Goal: Transaction & Acquisition: Download file/media

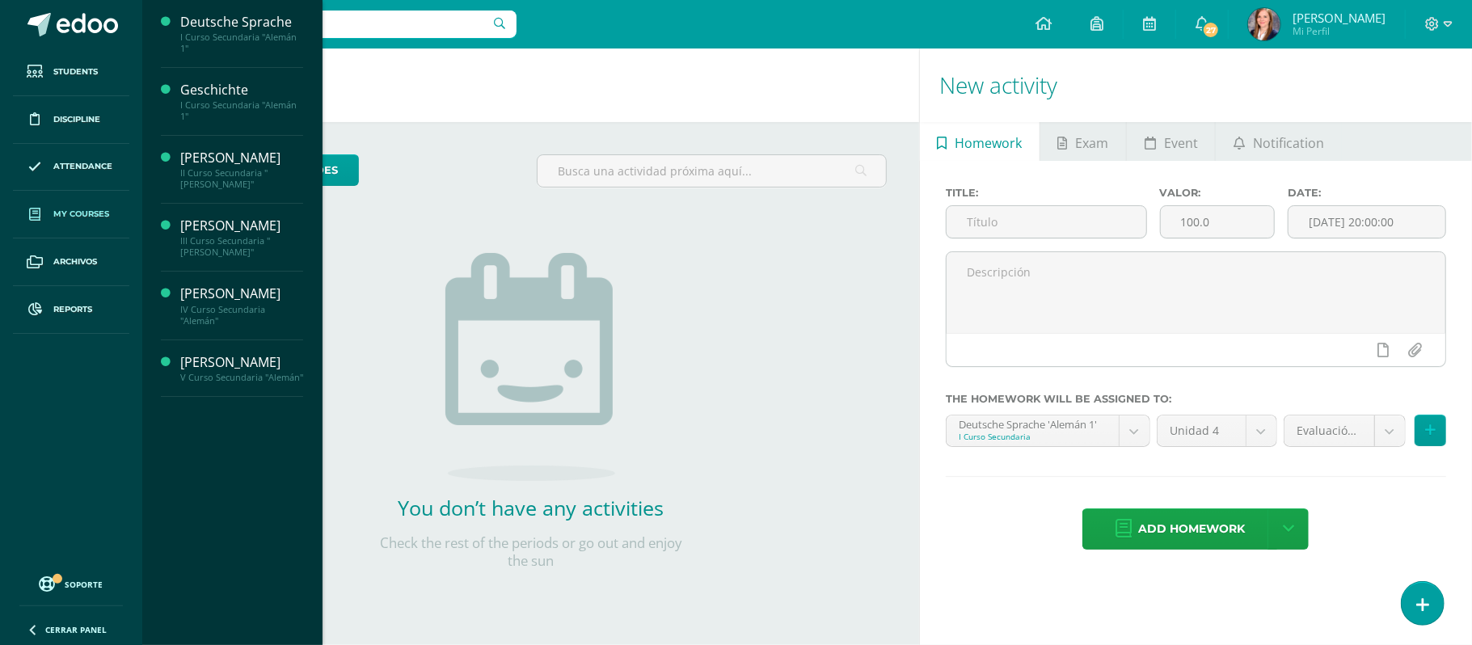
click at [72, 207] on link "My courses" at bounding box center [71, 215] width 116 height 48
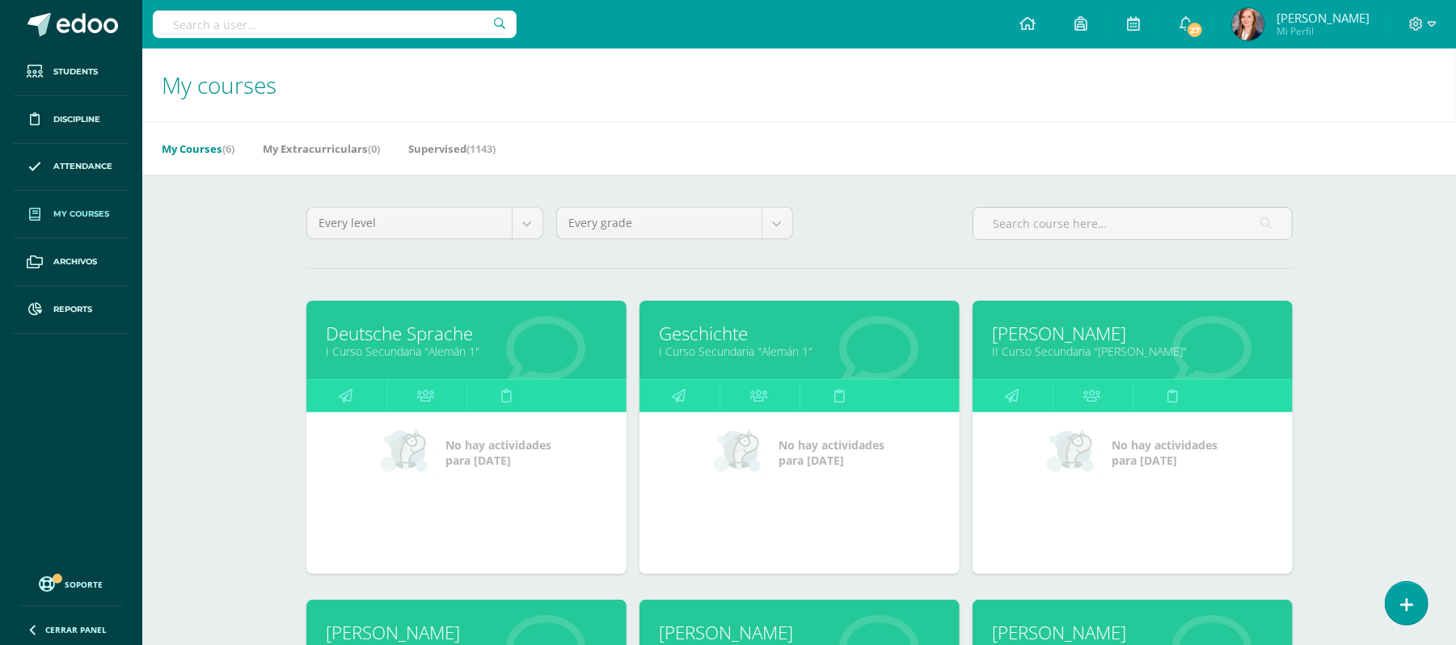
click at [65, 221] on span "My courses" at bounding box center [81, 214] width 56 height 13
click at [95, 230] on link "My courses" at bounding box center [71, 215] width 116 height 48
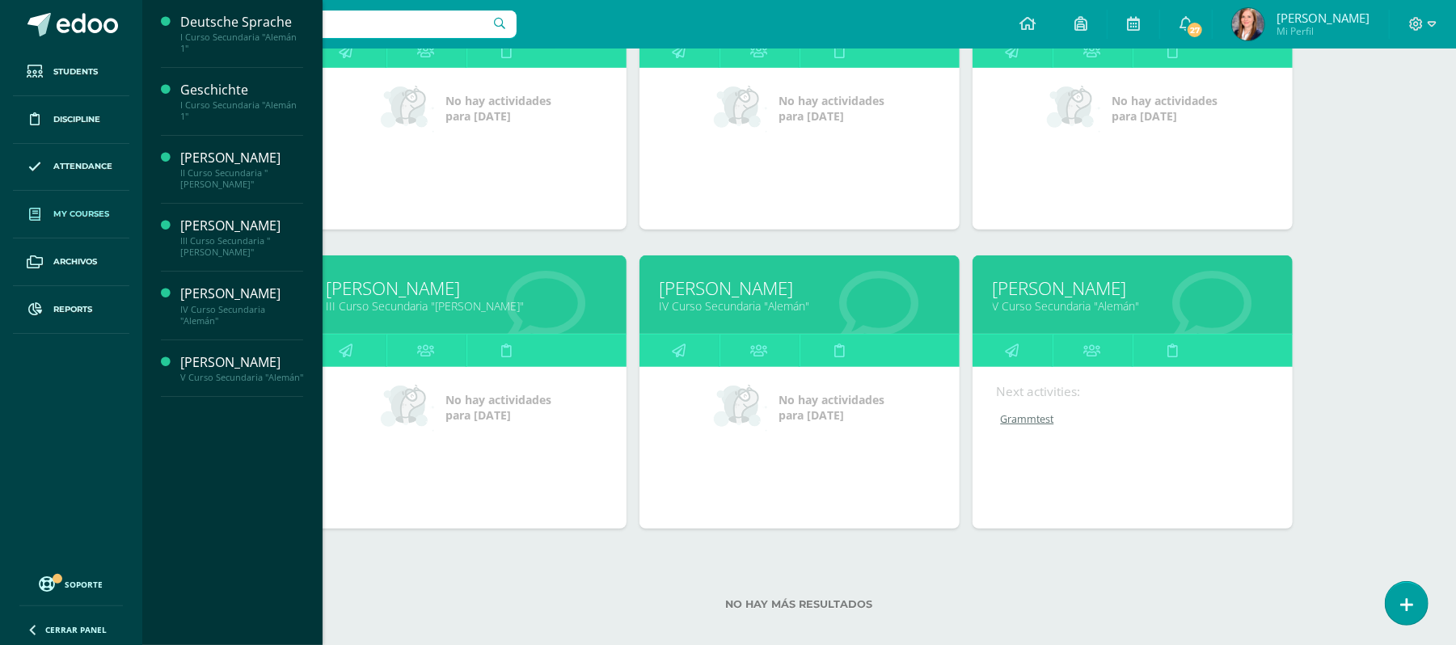
scroll to position [346, 0]
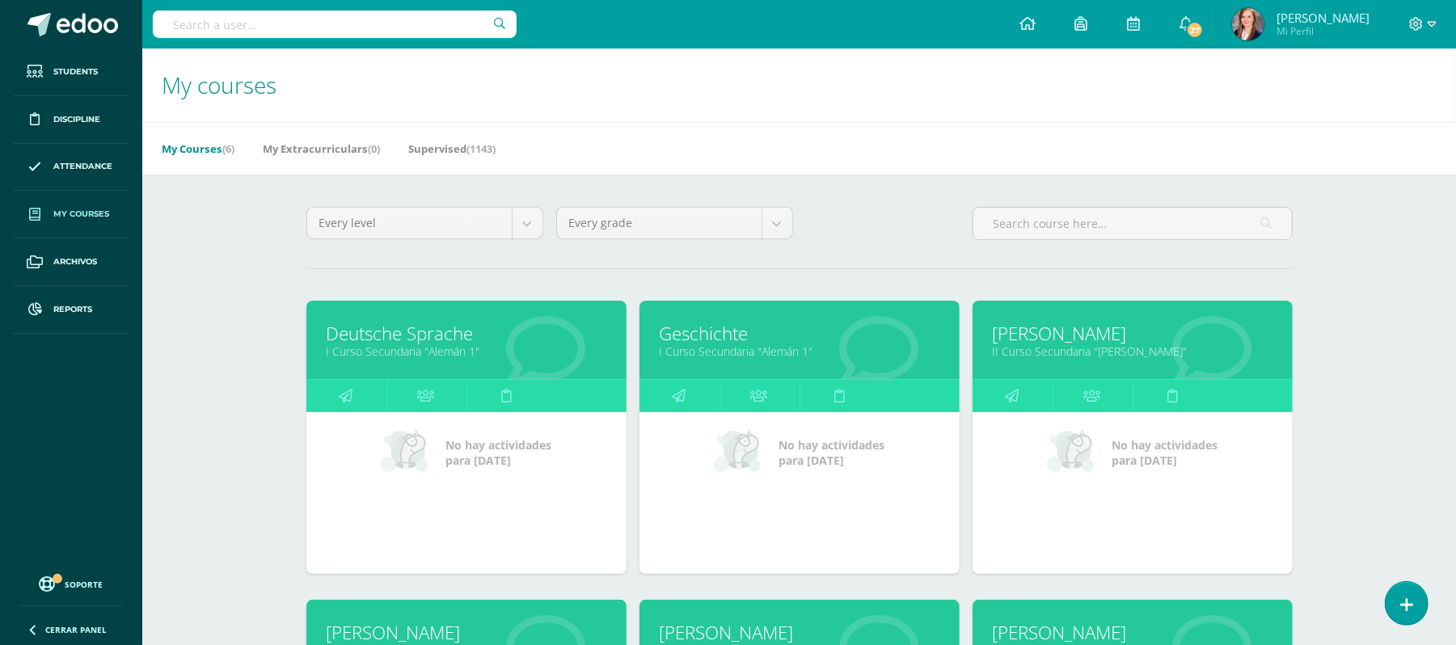
click at [373, 339] on link "Deutsche Sprache" at bounding box center [467, 333] width 280 height 25
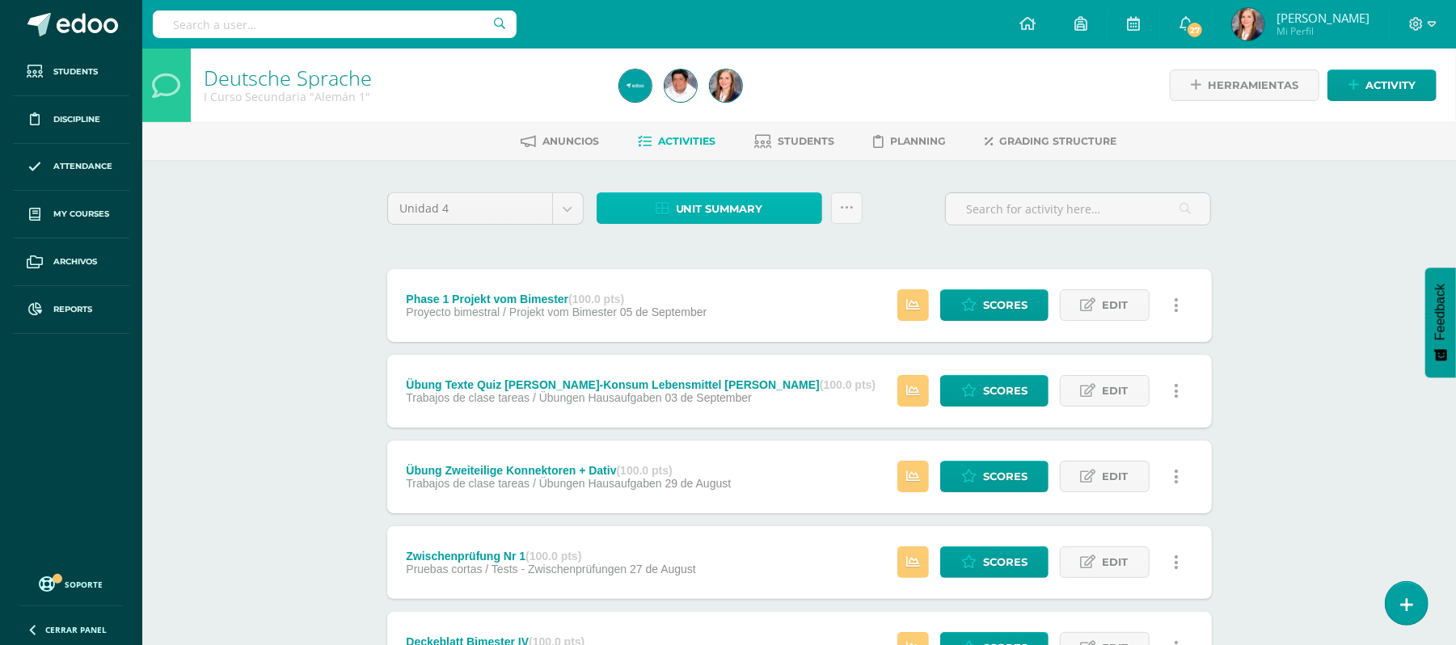
click at [692, 204] on span "Unit summary" at bounding box center [719, 209] width 87 height 30
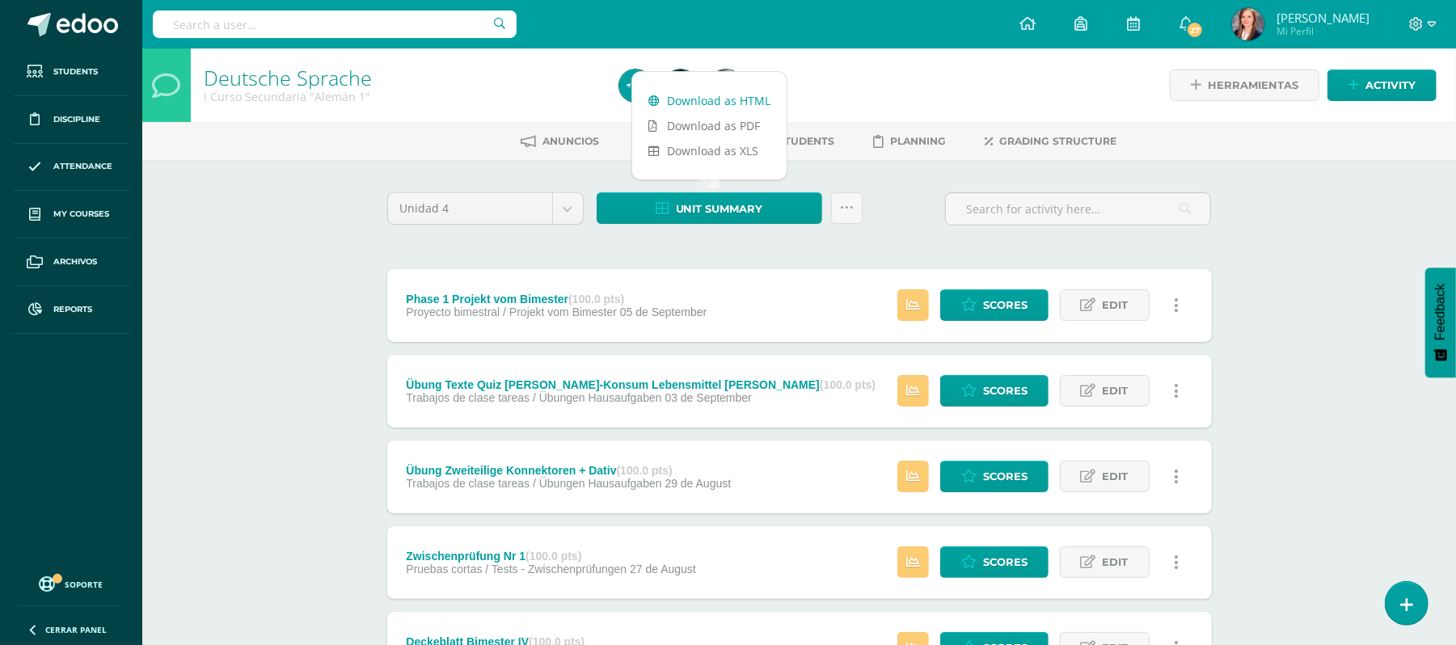
click at [689, 103] on link "Download as HTML" at bounding box center [709, 100] width 154 height 25
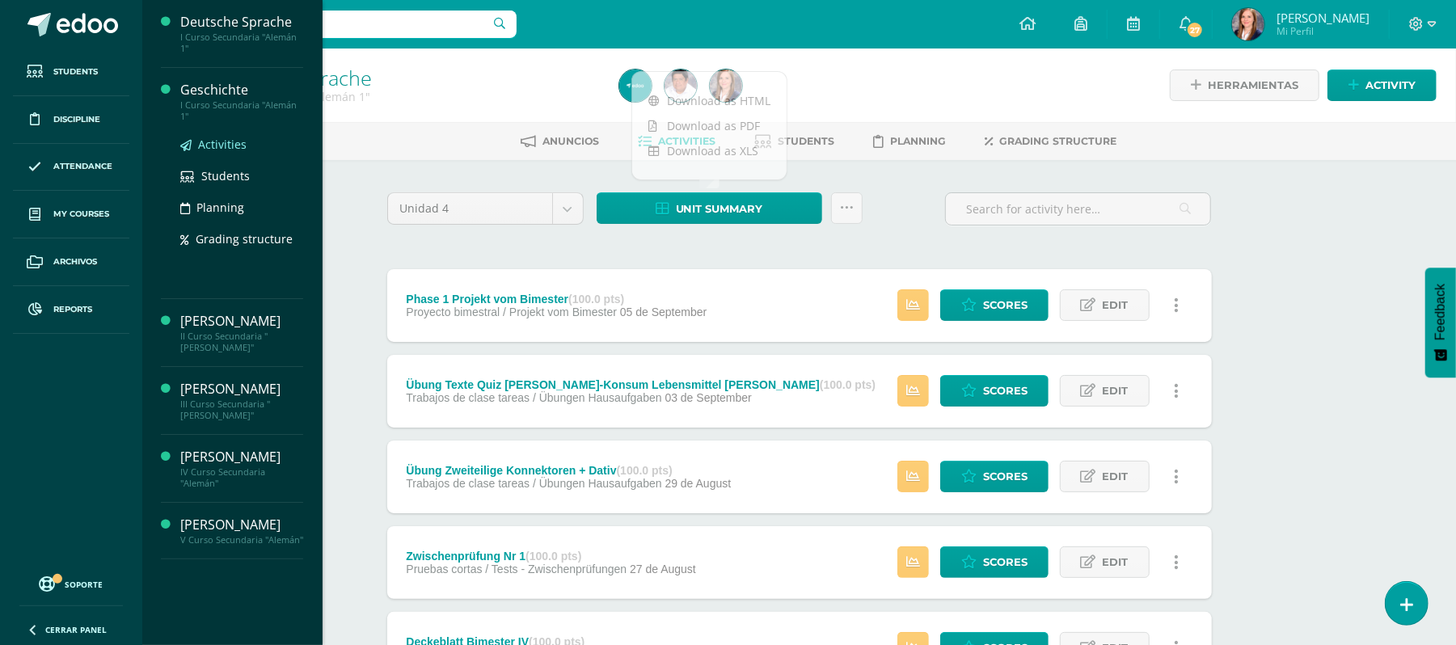
click at [224, 141] on span "Activities" at bounding box center [222, 144] width 48 height 15
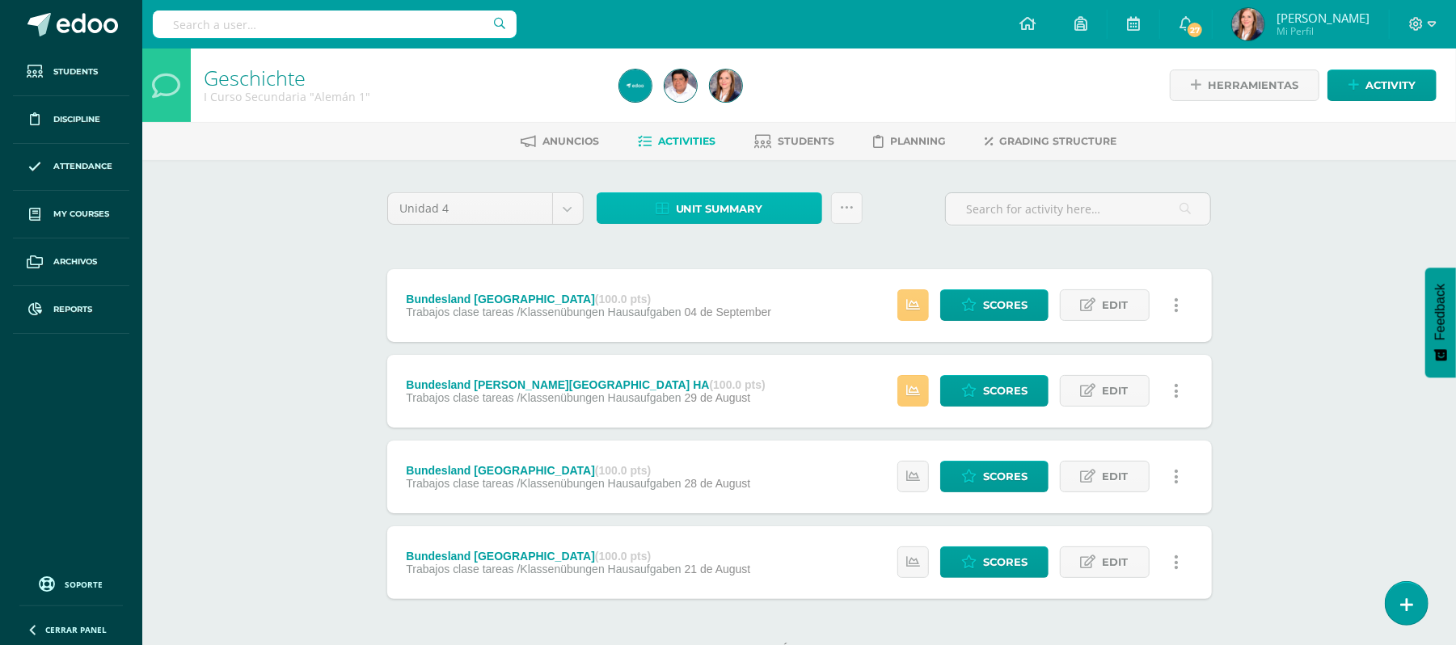
click at [712, 204] on span "Unit summary" at bounding box center [719, 209] width 87 height 30
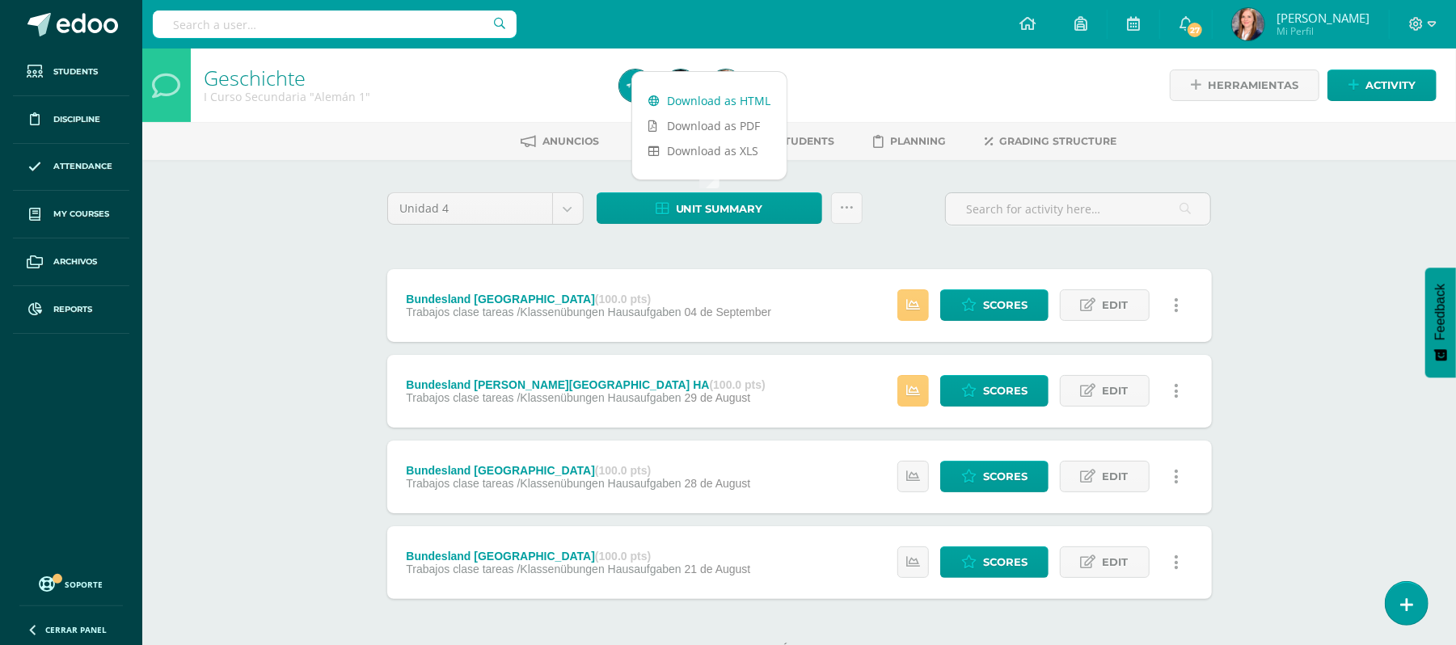
click at [702, 91] on link "Download as HTML" at bounding box center [709, 100] width 154 height 25
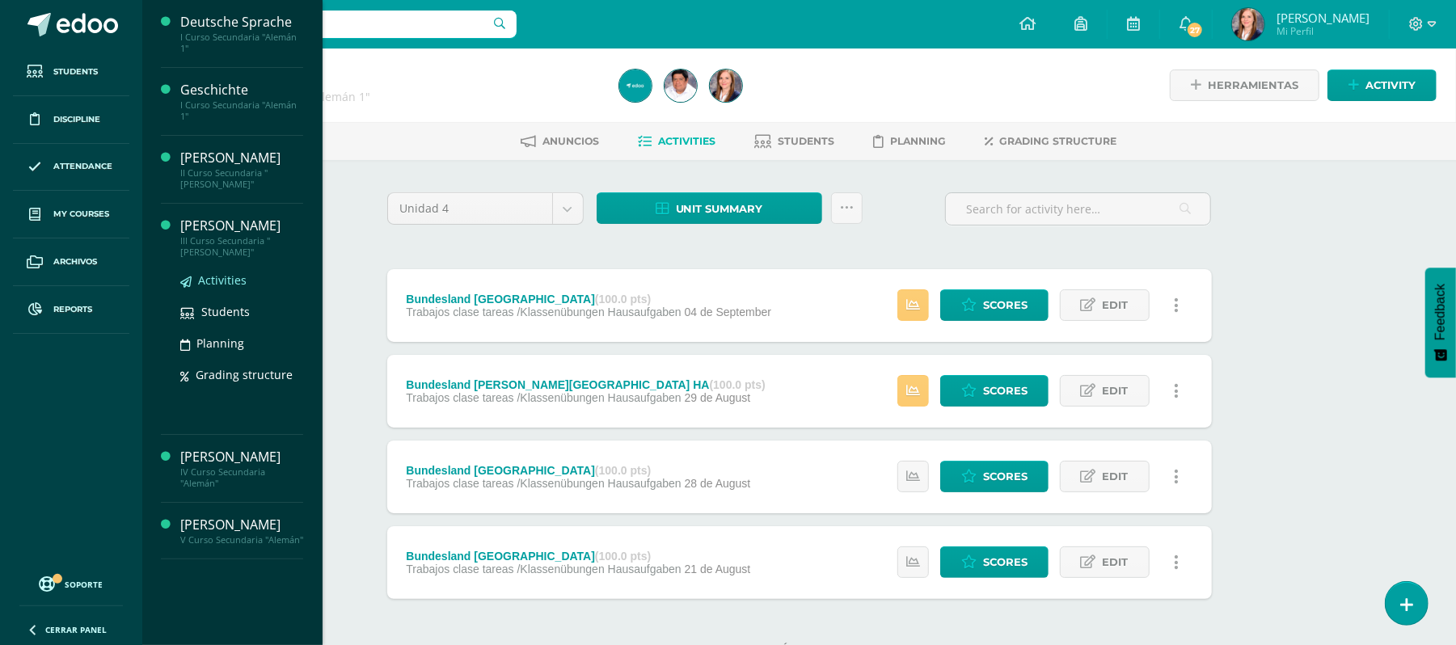
click at [223, 280] on span "Activities" at bounding box center [222, 279] width 48 height 15
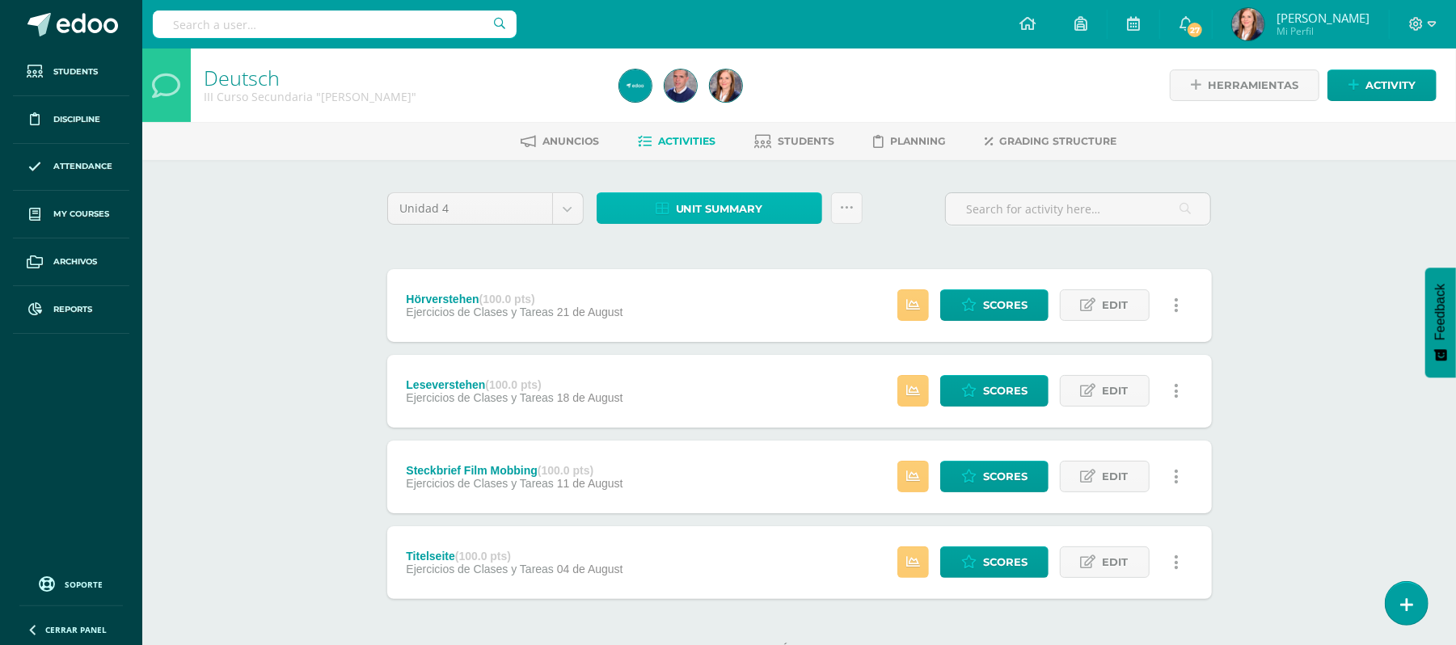
click at [685, 210] on span "Unit summary" at bounding box center [719, 209] width 87 height 30
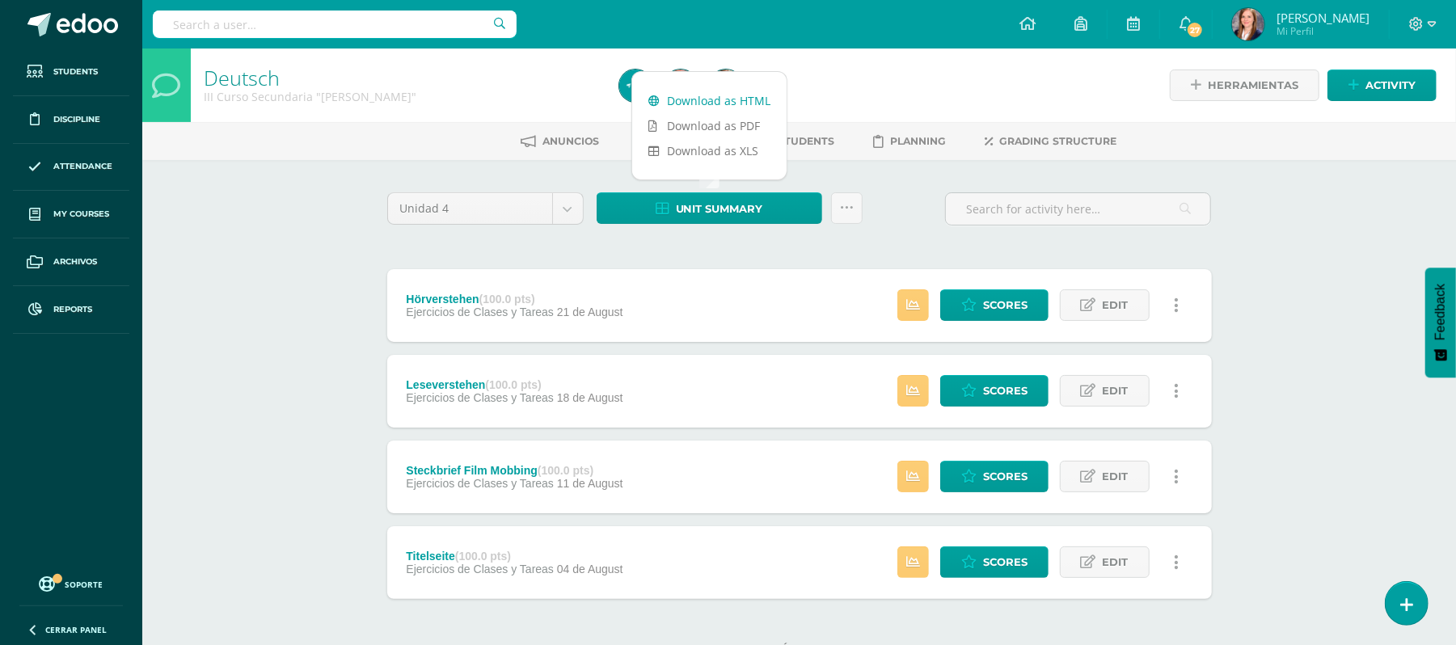
click at [699, 105] on link "Download as HTML" at bounding box center [709, 100] width 154 height 25
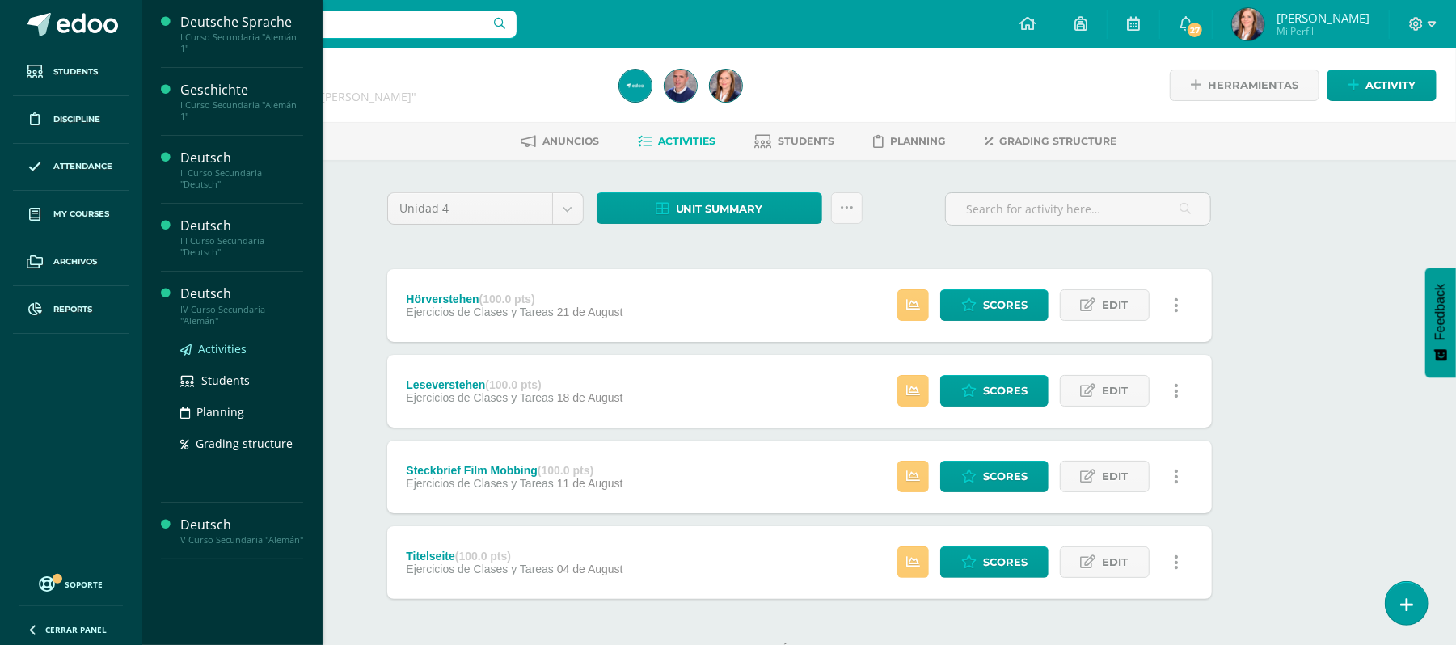
click at [214, 346] on span "Activities" at bounding box center [222, 348] width 48 height 15
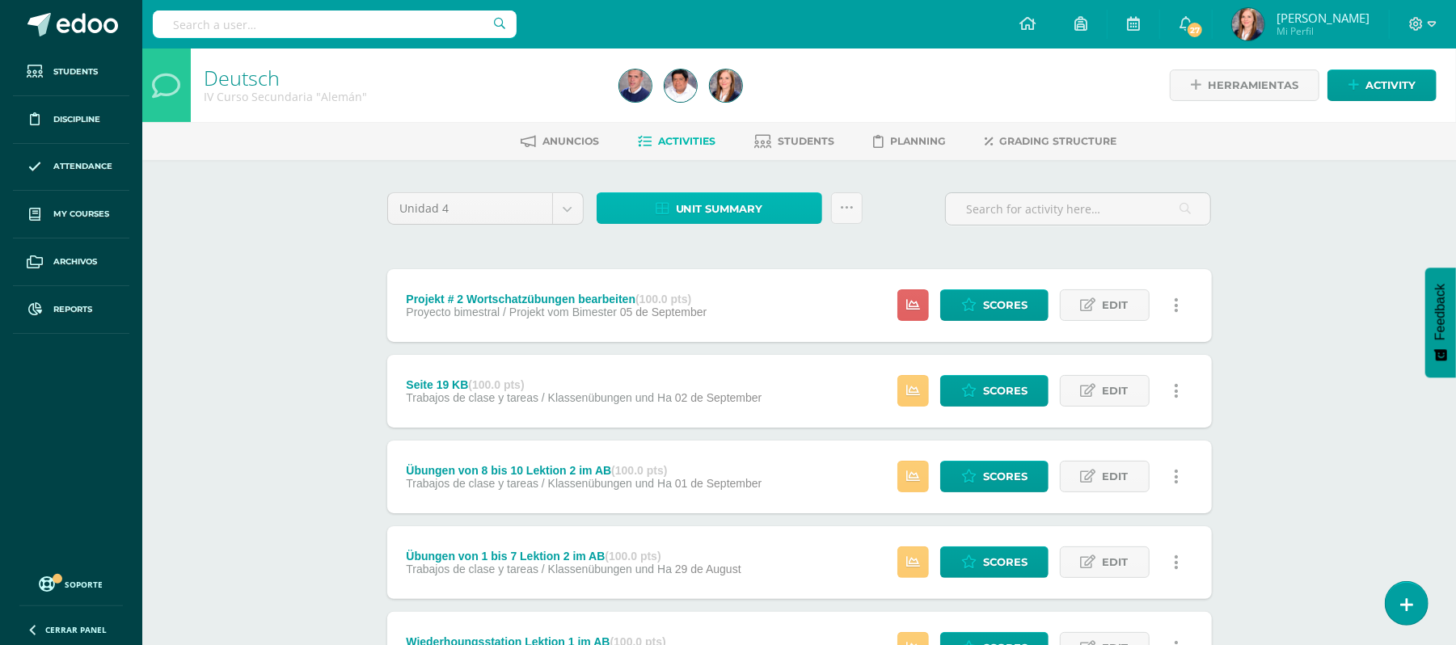
click at [731, 212] on span "Unit summary" at bounding box center [719, 209] width 87 height 30
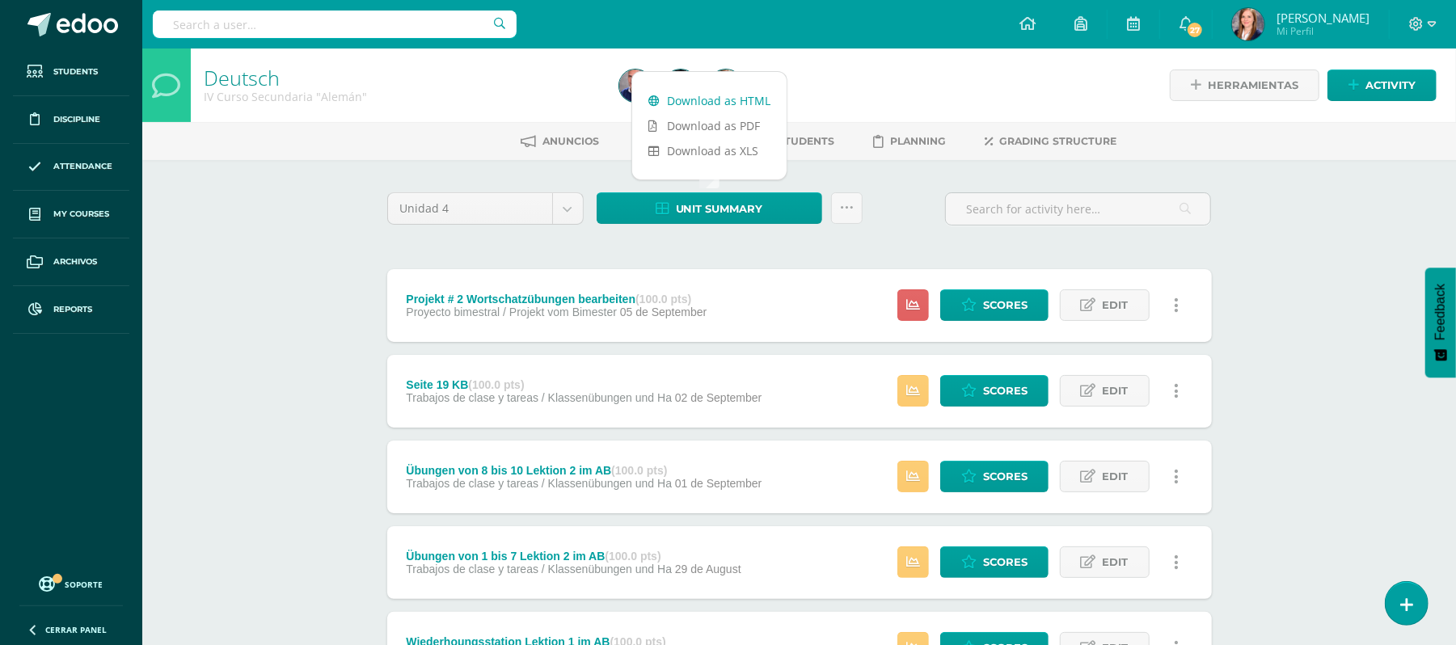
click at [713, 104] on link "Download as HTML" at bounding box center [709, 100] width 154 height 25
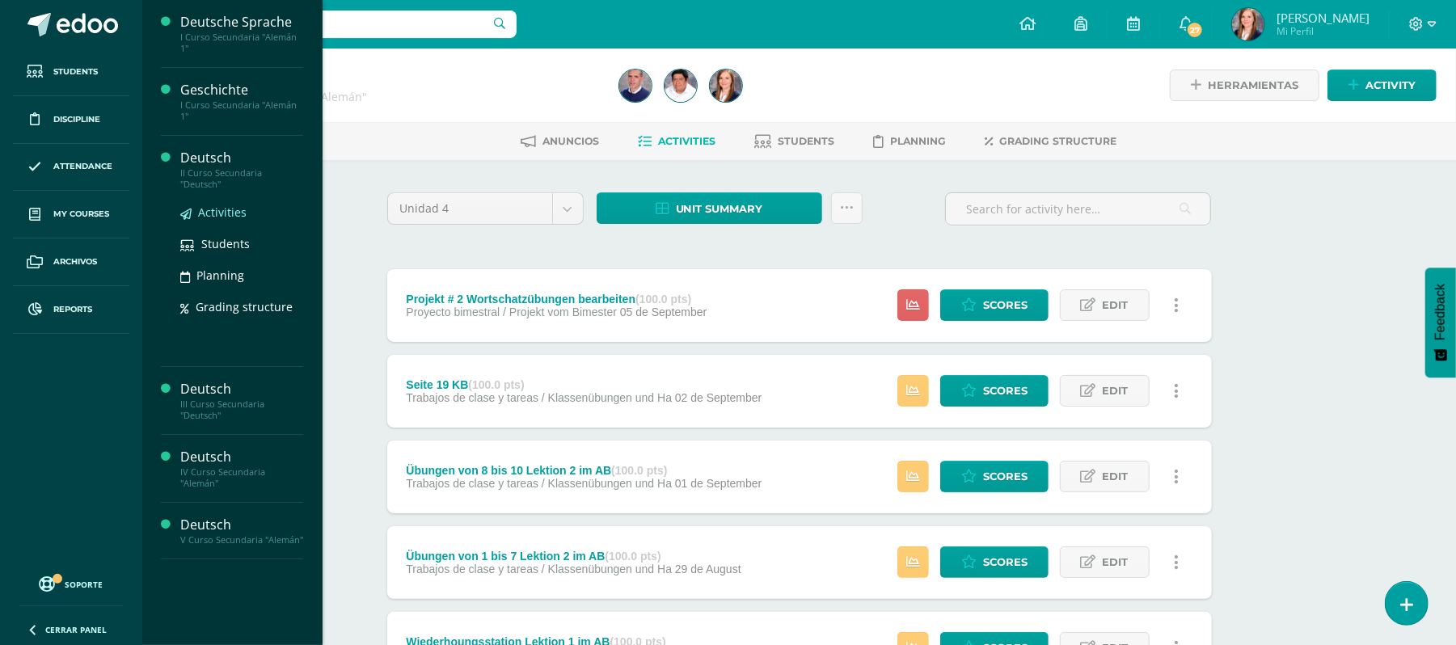
click at [220, 213] on span "Activities" at bounding box center [222, 211] width 48 height 15
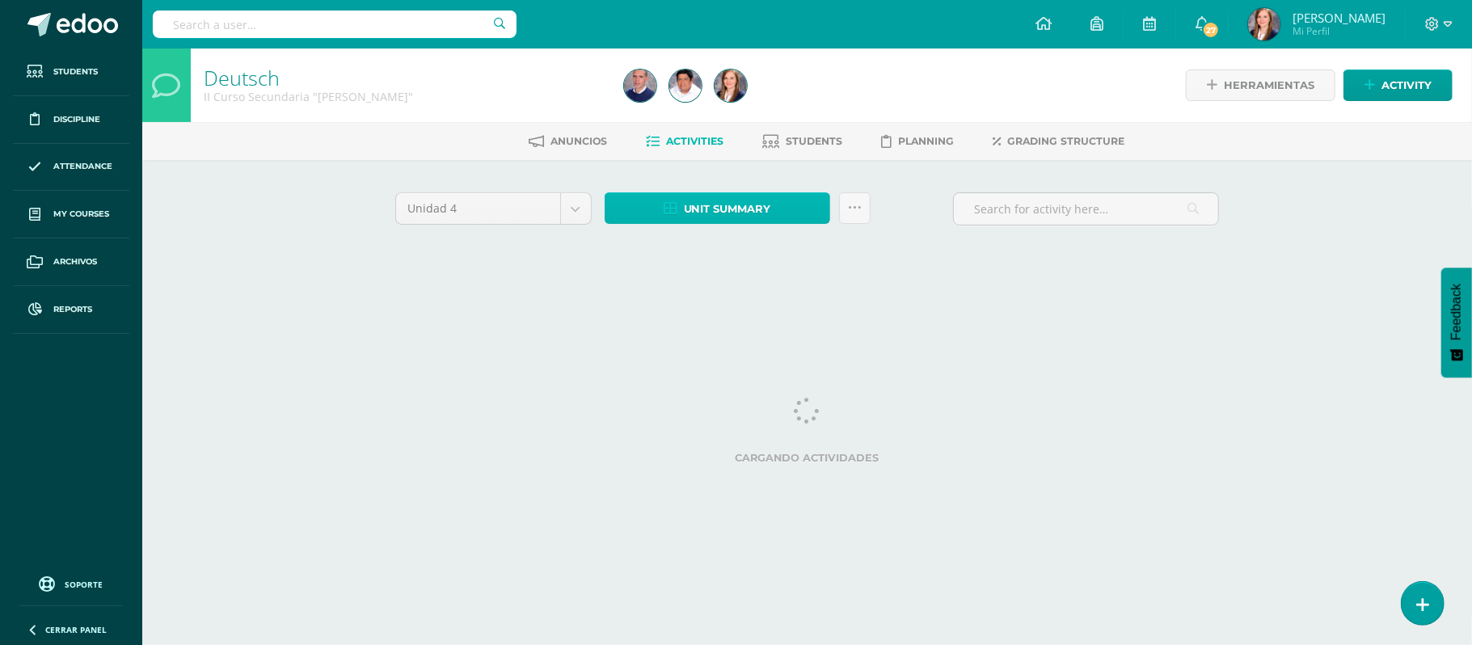
click at [689, 204] on span "Unit summary" at bounding box center [727, 209] width 87 height 30
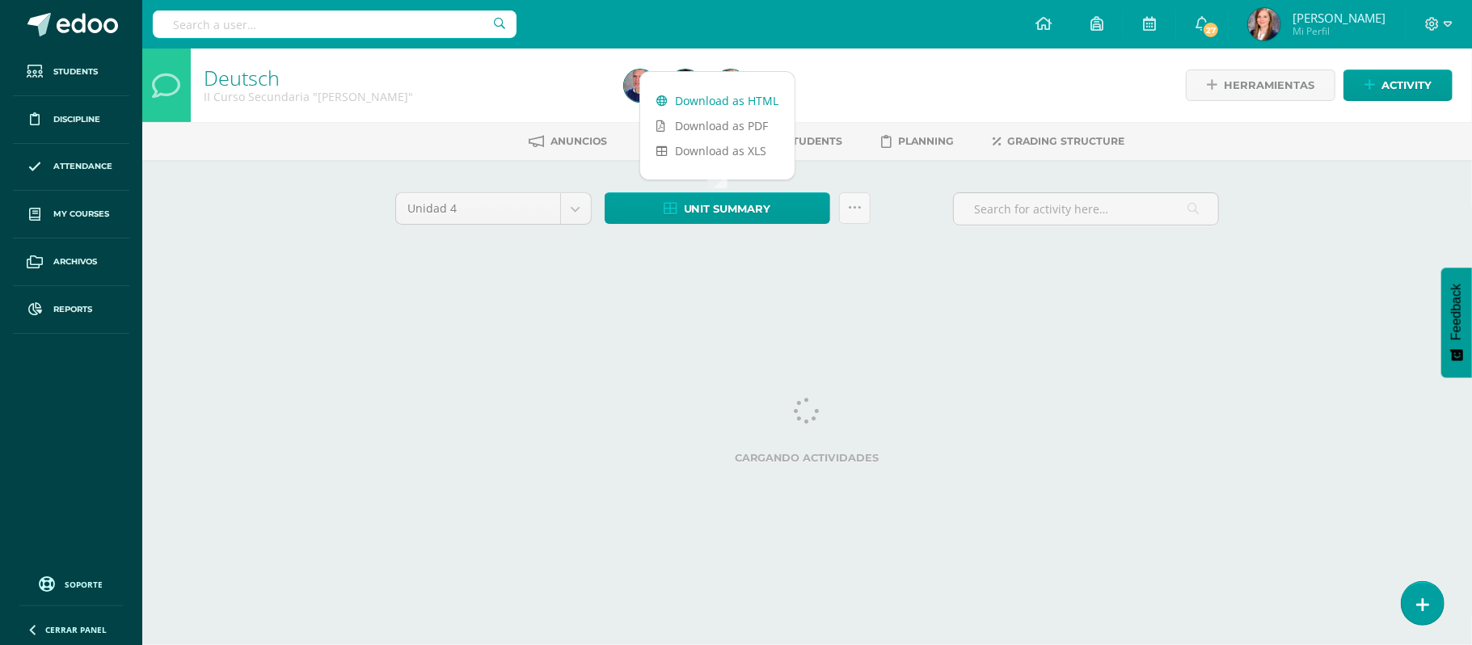
click at [698, 95] on link "Download as HTML" at bounding box center [717, 100] width 154 height 25
